Goal: Task Accomplishment & Management: Use online tool/utility

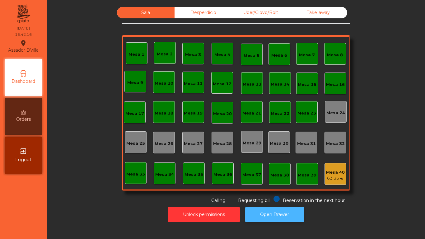
click at [275, 219] on button "Open Drawer" at bounding box center [274, 214] width 59 height 15
click at [254, 217] on button "Open Drawer" at bounding box center [274, 214] width 59 height 15
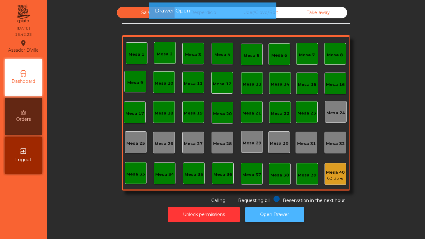
click at [254, 216] on button "Open Drawer" at bounding box center [274, 214] width 59 height 15
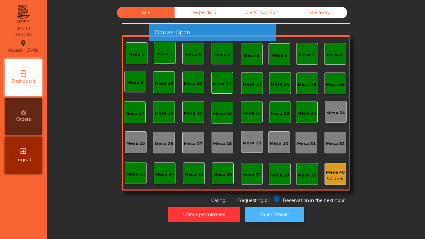
click at [256, 217] on button "Open Drawer" at bounding box center [274, 214] width 59 height 15
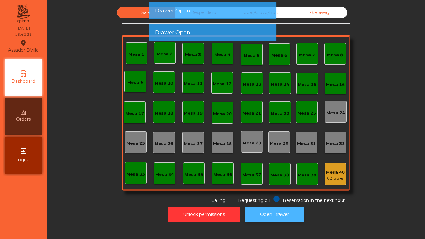
click at [255, 217] on button "Open Drawer" at bounding box center [274, 214] width 59 height 15
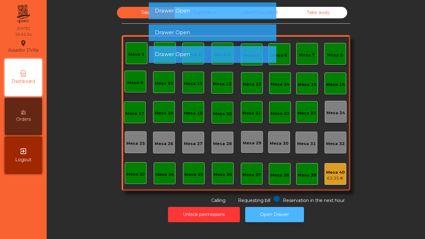
click at [254, 217] on button "Open Drawer" at bounding box center [274, 214] width 59 height 15
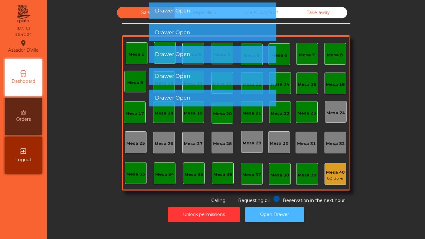
click at [254, 217] on button "Open Drawer" at bounding box center [274, 214] width 59 height 15
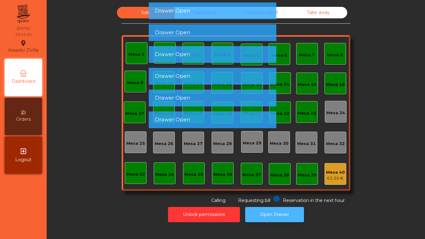
click at [254, 217] on button "Open Drawer" at bounding box center [274, 214] width 59 height 15
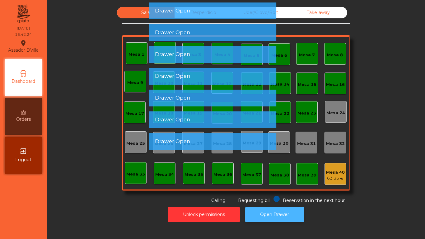
click at [254, 217] on button "Open Drawer" at bounding box center [274, 214] width 59 height 15
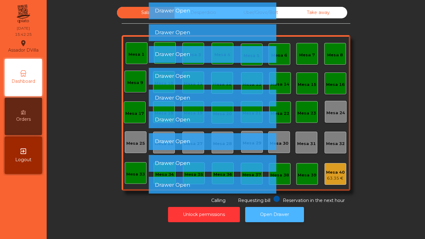
click at [254, 217] on button "Open Drawer" at bounding box center [274, 214] width 59 height 15
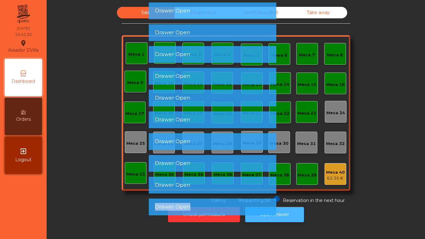
click at [254, 217] on app-alert "Drawer Open Drawer Open Drawer Open Drawer Open Drawer Open Drawer Open Drawer …" at bounding box center [212, 111] width 127 height 218
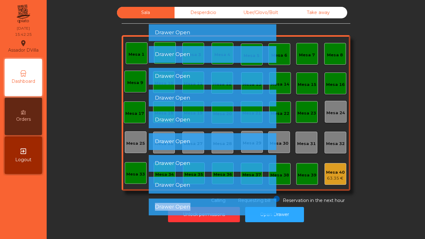
click at [254, 217] on app-root "Assador DVilla location_on [DATE] 15:42:25 Dashboard Orders exit_to_app Logout …" at bounding box center [212, 119] width 425 height 239
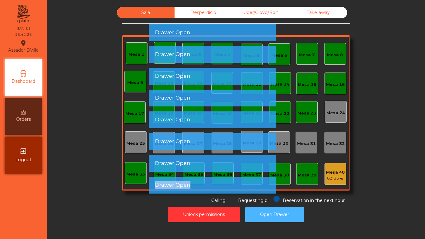
click at [254, 217] on button "Open Drawer" at bounding box center [274, 214] width 59 height 15
click at [254, 217] on app-root "Assador DVilla location_on [DATE] 15:42:26 Dashboard Orders exit_to_app Logout …" at bounding box center [212, 119] width 425 height 239
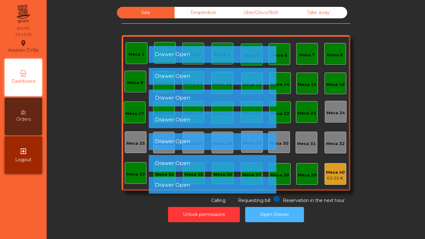
click at [254, 217] on button "Open Drawer" at bounding box center [274, 214] width 59 height 15
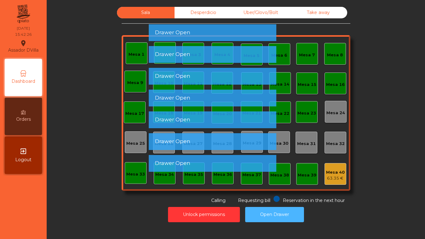
click at [254, 217] on button "Open Drawer" at bounding box center [274, 214] width 59 height 15
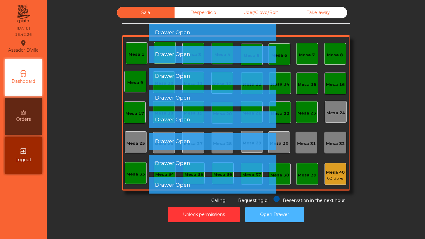
click at [254, 217] on button "Open Drawer" at bounding box center [274, 214] width 59 height 15
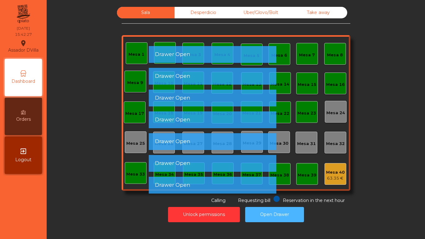
click at [254, 217] on button "Open Drawer" at bounding box center [274, 214] width 59 height 15
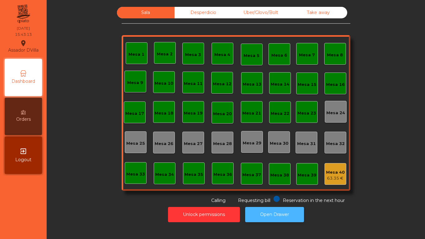
click at [284, 215] on button "Open Drawer" at bounding box center [274, 214] width 59 height 15
click at [287, 230] on div "Sala Desperdicio Uber/Glovo/Bolt Take away Mesa 1 Mesa 2 Mesa 3 [GEOGRAPHIC_DAT…" at bounding box center [236, 119] width 378 height 239
click at [275, 207] on button "Open Drawer" at bounding box center [274, 214] width 59 height 15
drag, startPoint x: 248, startPoint y: 200, endPoint x: 247, endPoint y: 188, distance: 12.2
click at [247, 188] on div "Sala Desperdicio Uber/Glovo/Bolt Take away Mesa 1 Mesa 2 [GEOGRAPHIC_DATA] 4 [G…" at bounding box center [236, 105] width 228 height 197
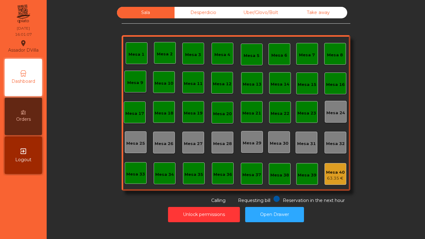
click at [360, 166] on div "Sala Desperdicio Uber/Glovo/Bolt Take away Mesa 1 Mesa 2 [GEOGRAPHIC_DATA] 4 [G…" at bounding box center [235, 105] width 361 height 197
click at [284, 13] on div "Uber/Glovo/Bolt" at bounding box center [261, 13] width 58 height 12
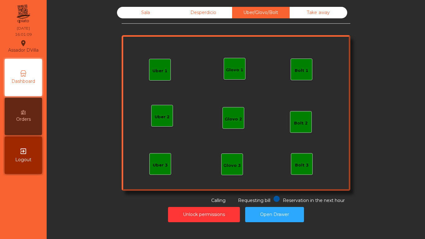
click at [308, 12] on div "Take away" at bounding box center [318, 13] width 58 height 12
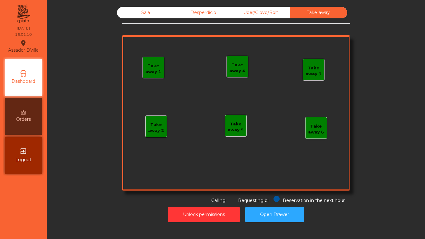
click at [210, 12] on div "Desperdicio" at bounding box center [203, 13] width 58 height 12
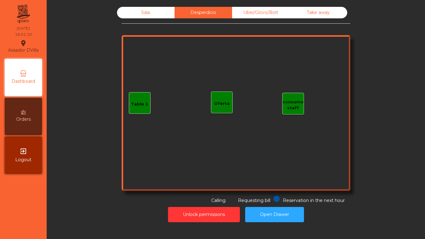
click at [139, 13] on div "Sala" at bounding box center [146, 13] width 58 height 12
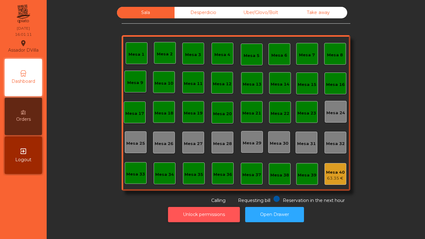
click at [182, 214] on button "Unlock permissions" at bounding box center [204, 214] width 72 height 15
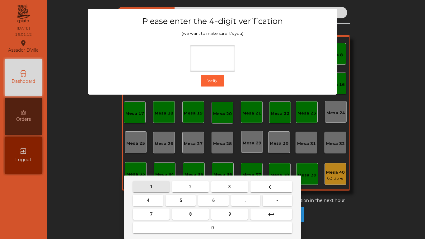
click at [153, 189] on button "1" at bounding box center [151, 186] width 37 height 11
click at [216, 213] on button "9" at bounding box center [229, 213] width 37 height 11
drag, startPoint x: 140, startPoint y: 200, endPoint x: 176, endPoint y: 226, distance: 44.3
click at [140, 200] on button "4" at bounding box center [148, 200] width 30 height 11
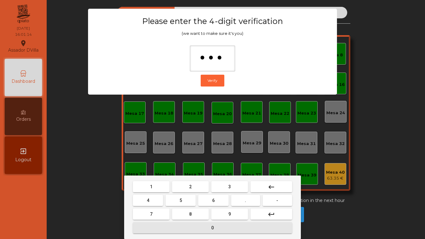
click at [176, 227] on button "0" at bounding box center [212, 227] width 159 height 11
type input "****"
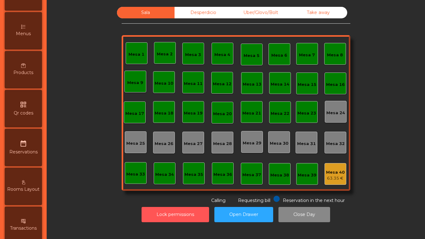
scroll to position [186, 0]
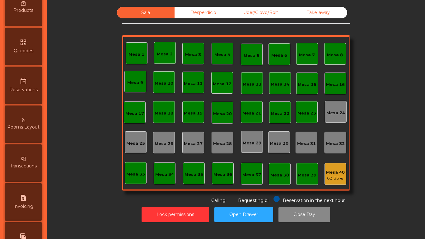
click at [30, 190] on div "request_page Invoicing" at bounding box center [23, 201] width 37 height 37
select select "*"
select select "****"
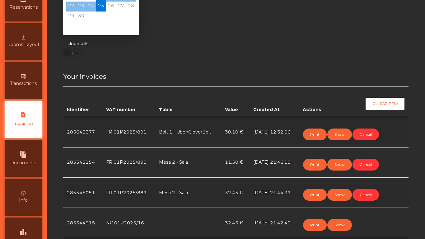
scroll to position [62, 0]
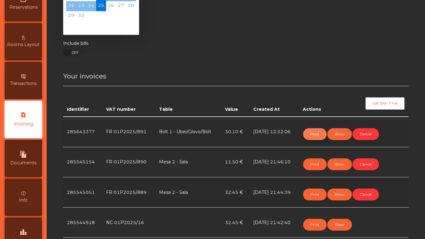
click at [321, 135] on button "Print" at bounding box center [315, 134] width 24 height 12
click at [315, 163] on button "Print" at bounding box center [315, 164] width 24 height 12
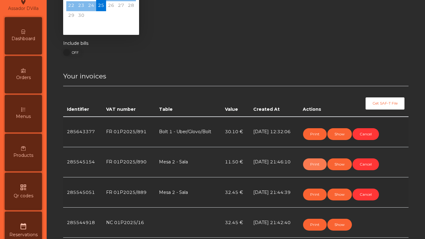
scroll to position [0, 0]
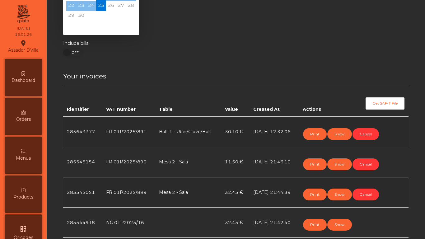
click at [29, 67] on div "Dashboard" at bounding box center [23, 77] width 37 height 37
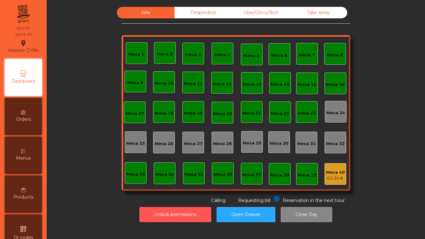
click at [189, 213] on button "Unlock permissions" at bounding box center [175, 214] width 72 height 15
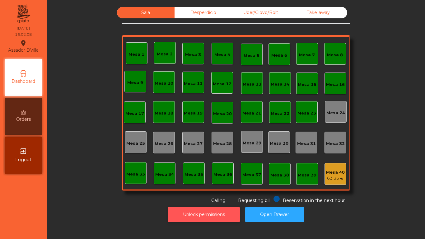
click at [178, 211] on button "Unlock permissions" at bounding box center [204, 214] width 72 height 15
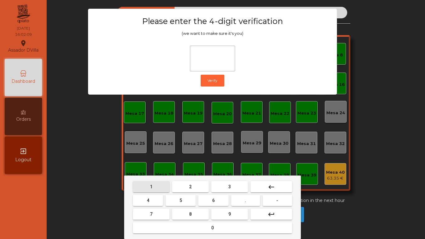
click at [155, 187] on button "1" at bounding box center [151, 186] width 37 height 11
click at [226, 212] on button "9" at bounding box center [229, 213] width 37 height 11
click at [144, 198] on button "4" at bounding box center [148, 200] width 30 height 11
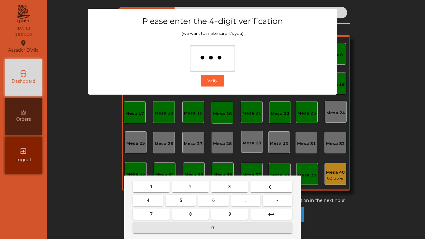
click at [163, 228] on button "0" at bounding box center [212, 227] width 159 height 11
type input "****"
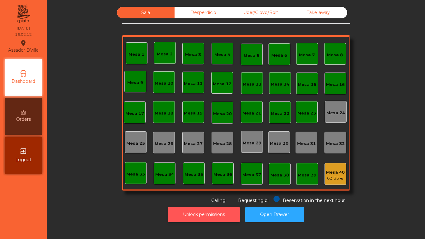
click at [195, 210] on button "Unlock permissions" at bounding box center [204, 214] width 72 height 15
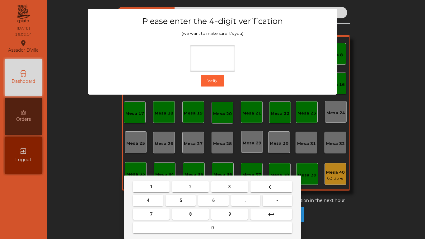
click at [155, 186] on button "1" at bounding box center [151, 186] width 37 height 11
click at [226, 216] on button "9" at bounding box center [229, 213] width 37 height 11
click at [151, 196] on button "4" at bounding box center [148, 200] width 30 height 11
click at [169, 229] on button "0" at bounding box center [212, 227] width 159 height 11
type input "****"
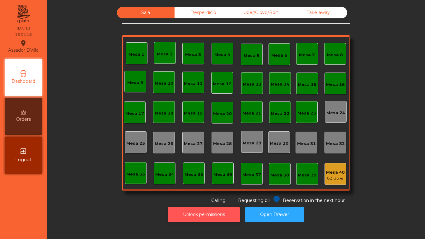
click at [214, 209] on button "Unlock permissions" at bounding box center [204, 214] width 72 height 15
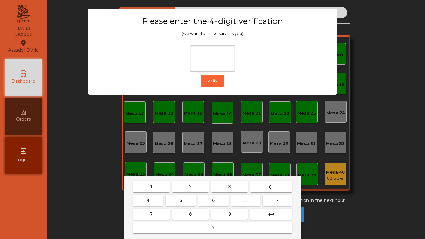
drag, startPoint x: 154, startPoint y: 188, endPoint x: 249, endPoint y: 222, distance: 101.4
click at [154, 187] on button "1" at bounding box center [151, 186] width 37 height 11
click at [233, 219] on button "9" at bounding box center [229, 213] width 37 height 11
click at [145, 199] on button "4" at bounding box center [148, 200] width 30 height 11
click at [171, 225] on button "0" at bounding box center [212, 227] width 159 height 11
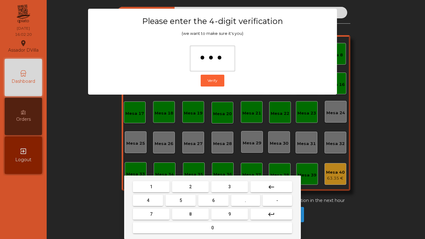
type input "****"
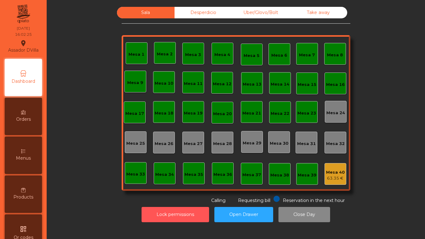
scroll to position [155, 0]
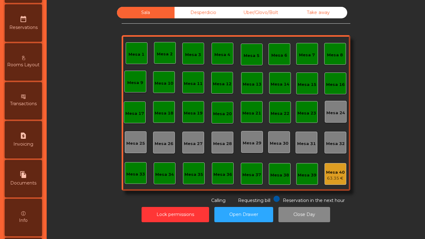
click at [31, 140] on div "request_page Invoicing" at bounding box center [23, 139] width 37 height 37
select select "*"
select select "****"
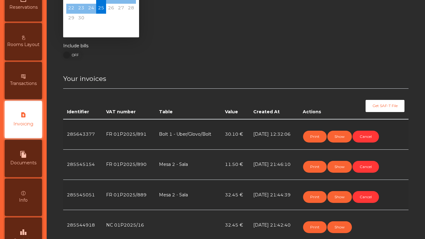
scroll to position [62, 0]
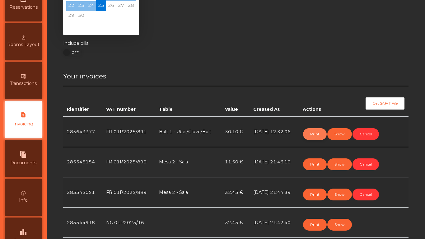
click at [310, 136] on button "Print" at bounding box center [315, 134] width 24 height 12
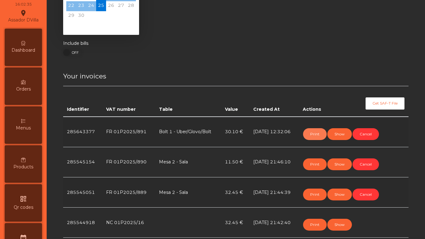
scroll to position [0, 0]
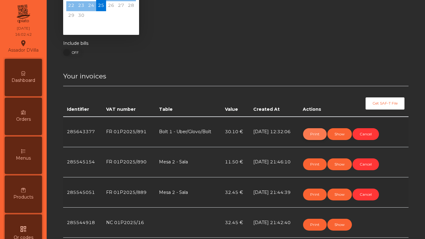
click at [317, 136] on button "Print" at bounding box center [315, 134] width 24 height 12
click at [40, 84] on div "Dashboard" at bounding box center [23, 77] width 37 height 37
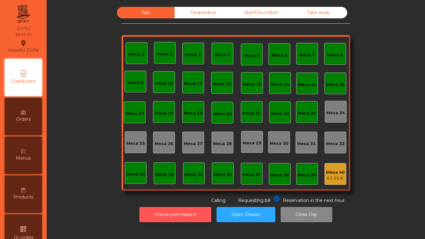
click at [181, 210] on button "Unlock permissions" at bounding box center [175, 214] width 72 height 15
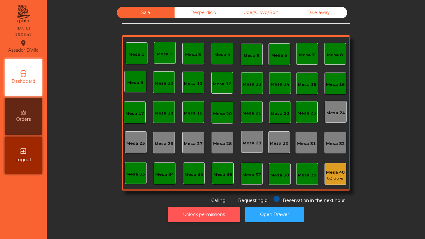
click at [207, 219] on button "Unlock permissions" at bounding box center [204, 214] width 72 height 15
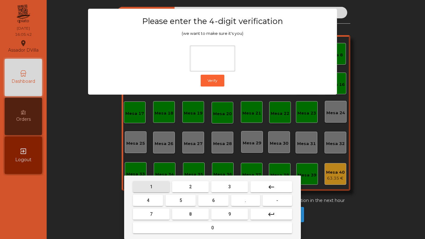
click at [157, 190] on button "1" at bounding box center [151, 186] width 37 height 11
click at [236, 213] on button "9" at bounding box center [229, 213] width 37 height 11
click at [159, 203] on button "4" at bounding box center [148, 200] width 30 height 11
click at [187, 224] on button "0" at bounding box center [212, 227] width 159 height 11
type input "****"
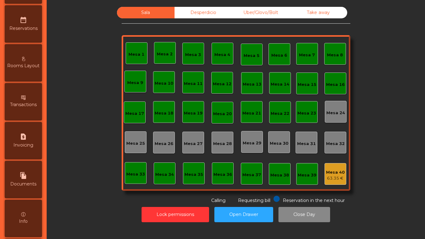
click at [23, 141] on div "request_page Invoicing" at bounding box center [23, 140] width 37 height 37
select select "*"
select select "****"
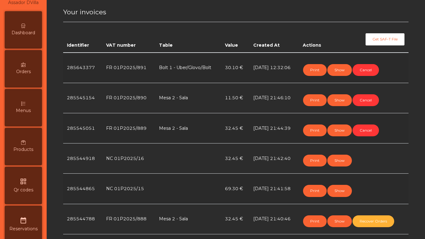
scroll to position [47, 0]
click at [22, 33] on span "Dashboard" at bounding box center [24, 33] width 24 height 7
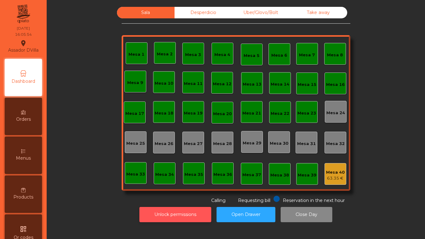
click at [180, 211] on button "Unlock permissions" at bounding box center [175, 214] width 72 height 15
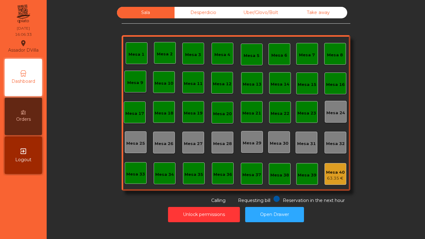
click at [134, 214] on div "Unlock permissions Open Drawer" at bounding box center [235, 214] width 361 height 21
click at [195, 208] on button "Unlock permissions" at bounding box center [204, 214] width 72 height 15
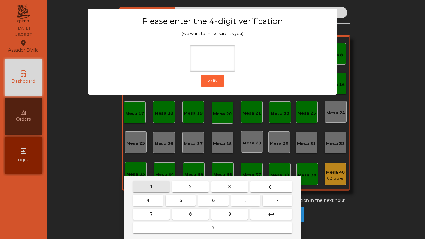
click at [156, 191] on button "1" at bounding box center [151, 186] width 37 height 11
click at [229, 214] on span "9" at bounding box center [229, 213] width 2 height 5
click at [147, 199] on span "4" at bounding box center [148, 200] width 2 height 5
click at [176, 228] on button "0" at bounding box center [212, 227] width 159 height 11
type input "****"
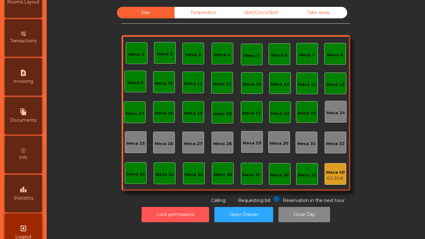
scroll to position [328, 0]
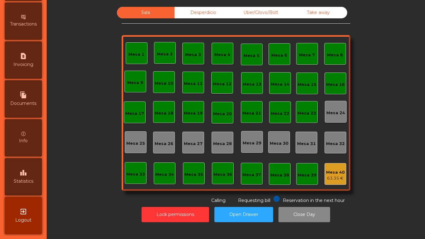
click at [18, 171] on div "leaderboard Statistics" at bounding box center [23, 176] width 37 height 37
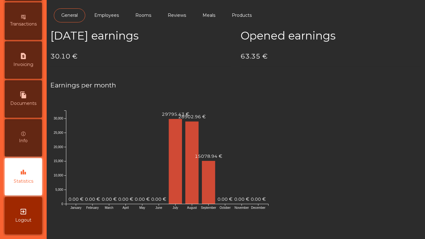
click at [26, 64] on span "Invoicing" at bounding box center [23, 64] width 20 height 7
select select "*"
select select "****"
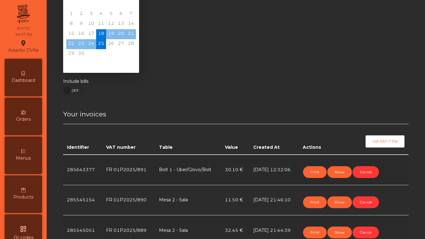
click at [23, 73] on div "Dashboard" at bounding box center [23, 77] width 37 height 37
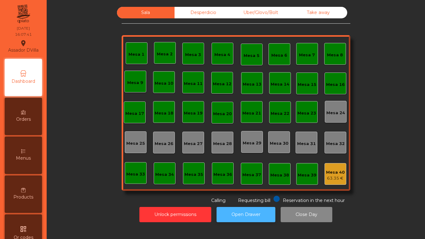
click at [240, 208] on button "Open Drawer" at bounding box center [245, 214] width 59 height 15
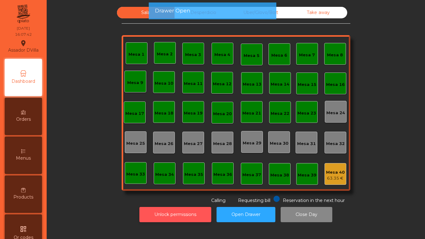
click at [178, 209] on button "Unlock permissions" at bounding box center [175, 214] width 72 height 15
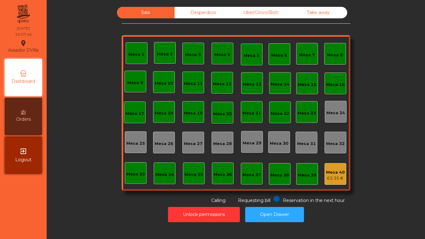
click at [112, 152] on div "Sala Desperdicio Uber/Glovo/Bolt Take away Mesa 1 Mesa 2 [GEOGRAPHIC_DATA] 4 [G…" at bounding box center [235, 105] width 361 height 197
click at [199, 211] on button "Unlock permissions" at bounding box center [204, 214] width 72 height 15
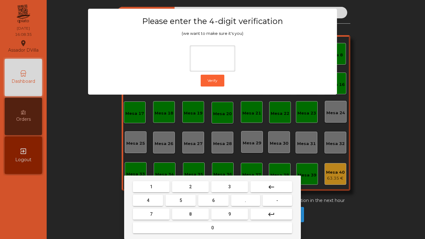
click at [160, 186] on button "1" at bounding box center [151, 186] width 37 height 11
click at [222, 214] on button "9" at bounding box center [229, 213] width 37 height 11
click at [152, 201] on button "4" at bounding box center [148, 200] width 30 height 11
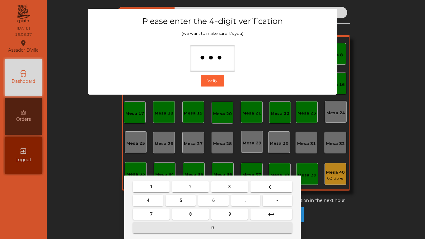
click at [165, 226] on button "0" at bounding box center [212, 227] width 159 height 11
type input "****"
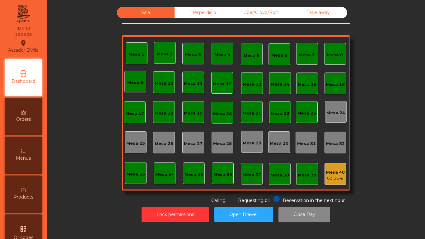
click at [327, 175] on div "Mesa 40" at bounding box center [335, 172] width 19 height 6
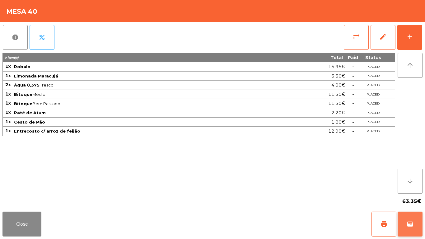
click at [408, 222] on span "wallet" at bounding box center [409, 223] width 7 height 7
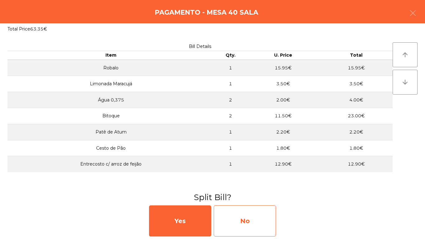
click at [253, 215] on div "No" at bounding box center [245, 220] width 62 height 31
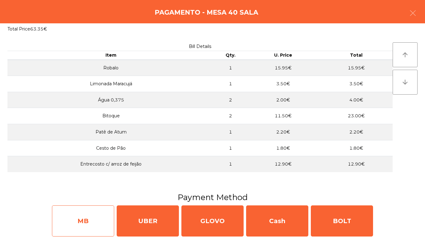
click at [93, 226] on div "MB" at bounding box center [83, 220] width 62 height 31
select select "**"
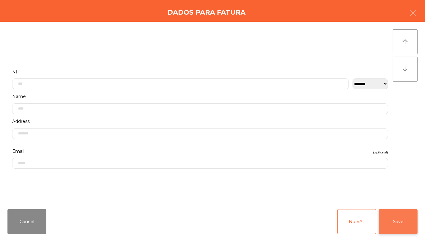
click at [388, 221] on button "Save" at bounding box center [397, 221] width 39 height 25
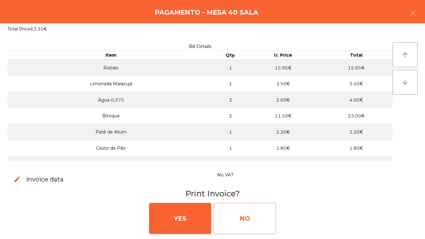
click at [251, 217] on div "NO" at bounding box center [245, 218] width 62 height 31
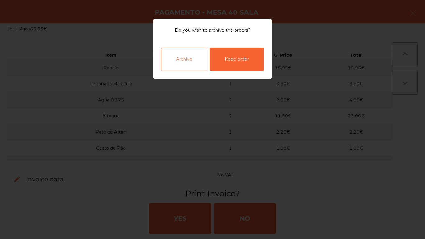
click at [176, 54] on div "Archive" at bounding box center [184, 59] width 46 height 23
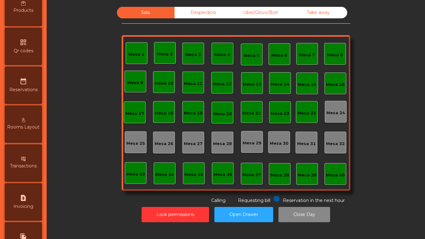
click at [31, 95] on div "date_range Reservations" at bounding box center [23, 85] width 37 height 37
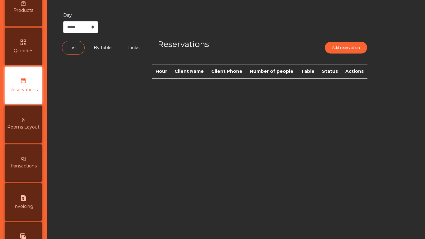
scroll to position [152, 0]
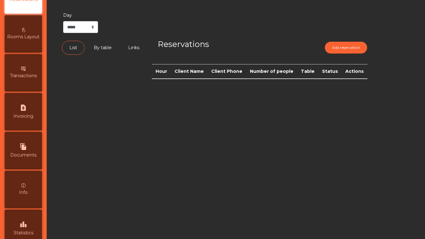
click at [23, 113] on span "Invoicing" at bounding box center [23, 116] width 20 height 7
select select "*"
select select "****"
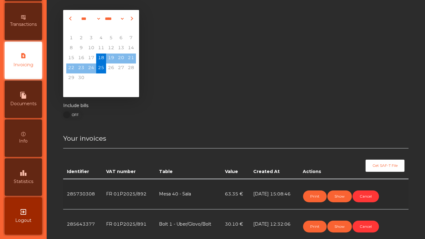
scroll to position [328, 0]
click at [31, 181] on span "Statistics" at bounding box center [24, 181] width 20 height 7
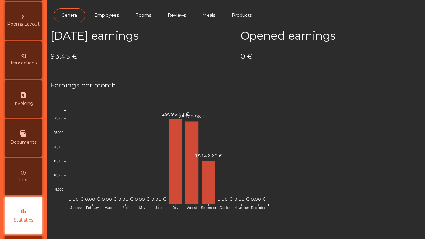
scroll to position [297, 0]
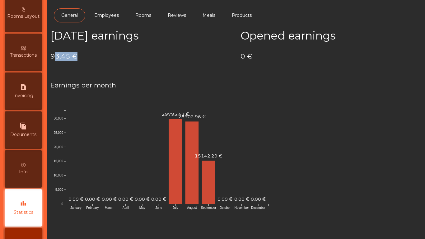
drag, startPoint x: 82, startPoint y: 56, endPoint x: 54, endPoint y: 54, distance: 28.1
click at [54, 54] on h4 "93.45 €" at bounding box center [140, 56] width 181 height 9
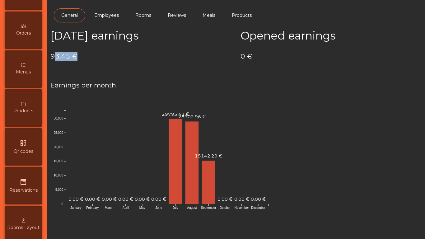
scroll to position [17, 0]
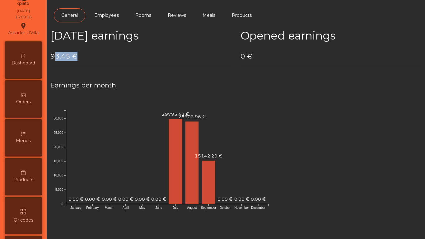
click at [88, 55] on h4 "93.45 €" at bounding box center [140, 56] width 181 height 9
click at [32, 53] on div "Dashboard" at bounding box center [23, 59] width 37 height 37
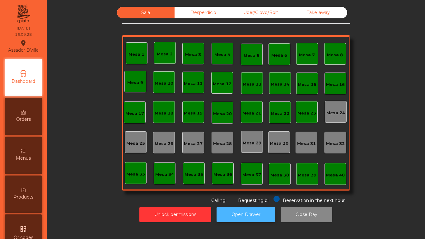
click at [228, 210] on button "Open Drawer" at bounding box center [245, 214] width 59 height 15
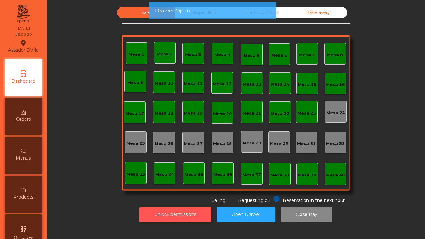
click at [158, 211] on button "Unlock permissions" at bounding box center [175, 214] width 72 height 15
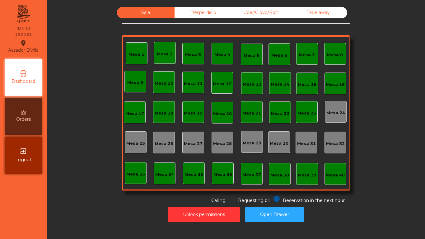
click at [25, 80] on span "Dashboard" at bounding box center [24, 81] width 24 height 7
click at [309, 14] on div "Take away" at bounding box center [318, 13] width 58 height 12
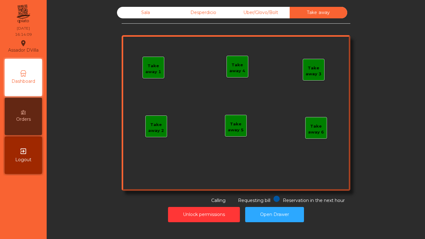
click at [255, 11] on div "Uber/Glovo/Bolt" at bounding box center [261, 13] width 58 height 12
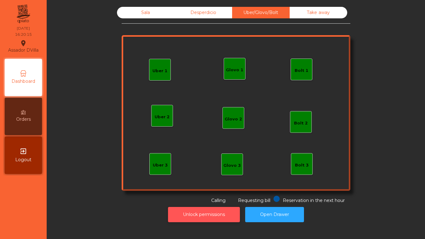
click at [222, 220] on button "Unlock permissions" at bounding box center [204, 214] width 72 height 15
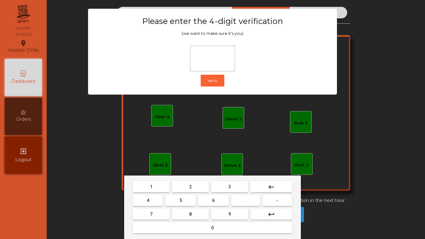
drag, startPoint x: 158, startPoint y: 187, endPoint x: 222, endPoint y: 207, distance: 67.5
click at [158, 187] on button "1" at bounding box center [151, 186] width 37 height 11
click at [238, 218] on button "9" at bounding box center [229, 213] width 37 height 11
drag, startPoint x: 146, startPoint y: 201, endPoint x: 171, endPoint y: 228, distance: 36.8
click at [146, 201] on button "4" at bounding box center [148, 200] width 30 height 11
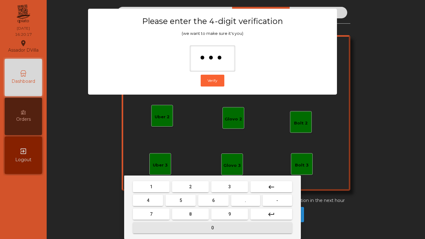
click at [171, 228] on button "0" at bounding box center [212, 227] width 159 height 11
type input "****"
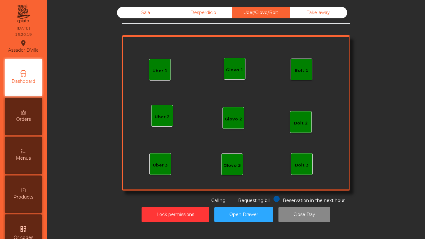
click at [30, 113] on div "Orders" at bounding box center [23, 116] width 37 height 37
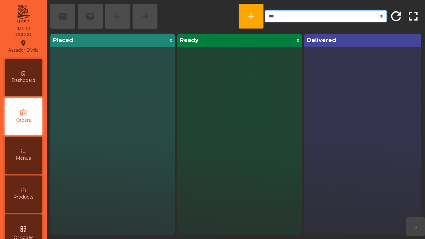
click at [320, 19] on select "*** ******* **** *** *****" at bounding box center [326, 16] width 122 height 12
select select "*******"
click at [265, 10] on select "*** ******* **** *** *****" at bounding box center [326, 16] width 122 height 12
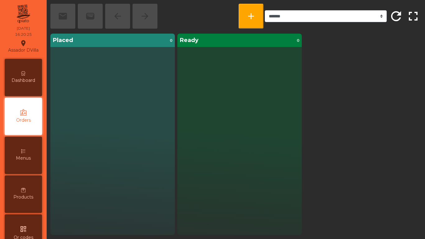
click at [19, 76] on div "Dashboard" at bounding box center [23, 77] width 37 height 37
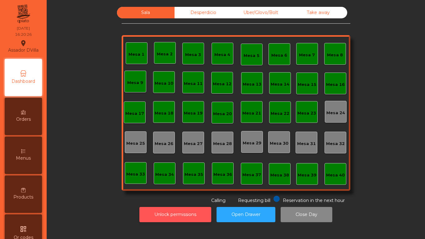
click at [172, 210] on button "Unlock permissions" at bounding box center [175, 214] width 72 height 15
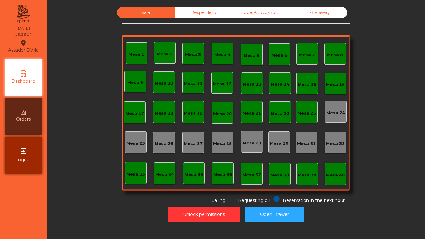
click at [95, 141] on div "Sala Desperdicio Uber/Glovo/Bolt Take away Mesa 1 Mesa 2 Mesa 3 [GEOGRAPHIC_DAT…" at bounding box center [235, 105] width 361 height 197
click at [182, 215] on button "Unlock permissions" at bounding box center [204, 214] width 72 height 15
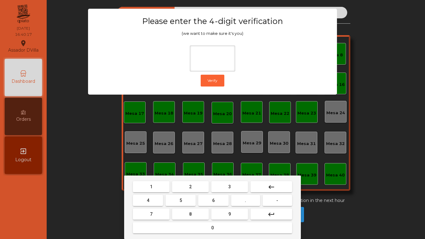
click at [139, 187] on button "1" at bounding box center [151, 186] width 37 height 11
click at [246, 214] on button "9" at bounding box center [229, 213] width 37 height 11
click at [153, 203] on button "4" at bounding box center [148, 200] width 30 height 11
click at [174, 228] on button "0" at bounding box center [212, 227] width 159 height 11
type input "****"
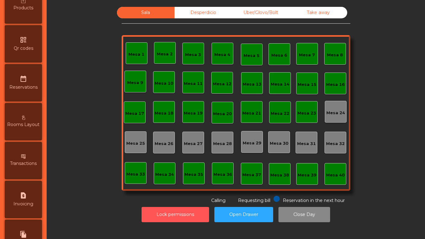
scroll to position [186, 0]
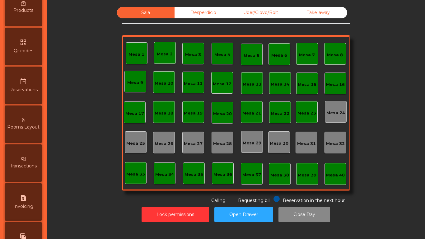
click at [28, 210] on div "request_page Invoicing" at bounding box center [23, 201] width 37 height 37
select select "*"
select select "****"
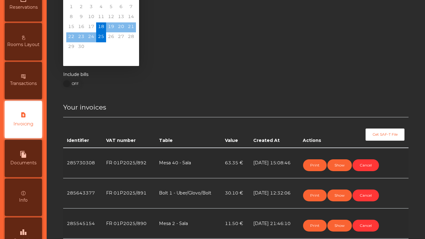
scroll to position [62, 0]
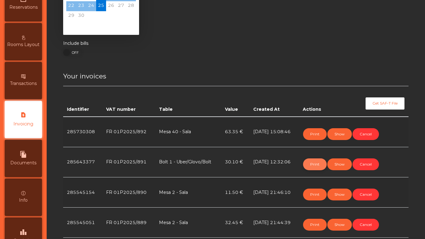
click at [313, 164] on button "Print" at bounding box center [315, 164] width 24 height 12
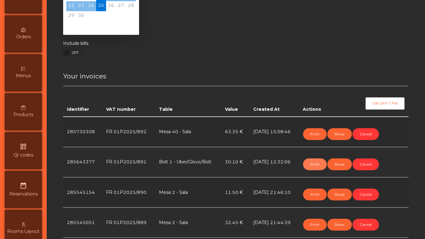
scroll to position [0, 0]
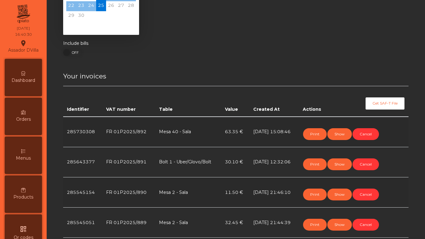
click at [38, 75] on div "Dashboard" at bounding box center [23, 77] width 37 height 37
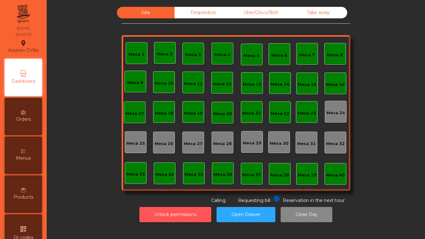
click at [186, 218] on button "Unlock permissions" at bounding box center [175, 214] width 72 height 15
